Goal: Task Accomplishment & Management: Manage account settings

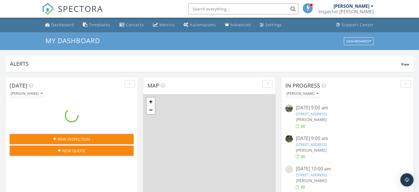
scroll to position [510, 427]
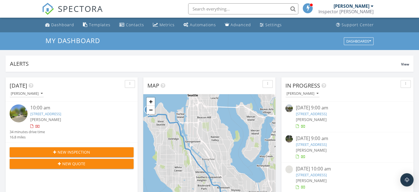
click at [44, 112] on link "1908 SE 21st Pl, Renton, WA 98055" at bounding box center [45, 113] width 31 height 5
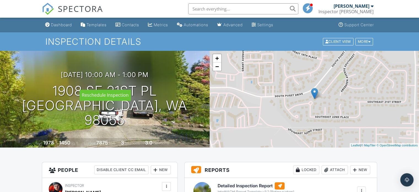
click at [0, 0] on div at bounding box center [0, 0] width 0 height 0
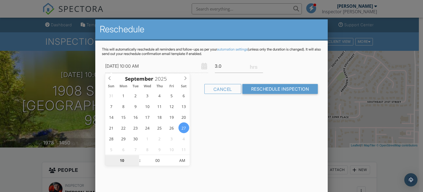
click at [129, 159] on input "10" at bounding box center [122, 160] width 34 height 11
type input "09/27/2025 2:00 AM"
type input "02"
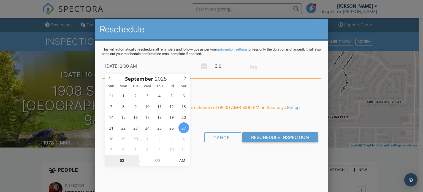
type input "[DATE] 2:00 PM"
click at [187, 162] on span "AM" at bounding box center [182, 160] width 15 height 11
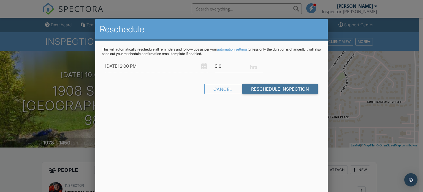
click at [263, 87] on input "Reschedule Inspection" at bounding box center [280, 89] width 76 height 10
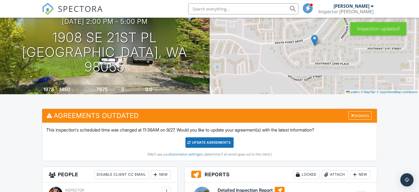
click at [206, 138] on div "Update Agreements" at bounding box center [209, 142] width 48 height 10
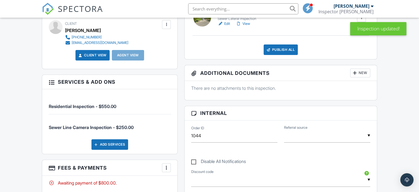
scroll to position [197, 0]
